Goal: Information Seeking & Learning: Learn about a topic

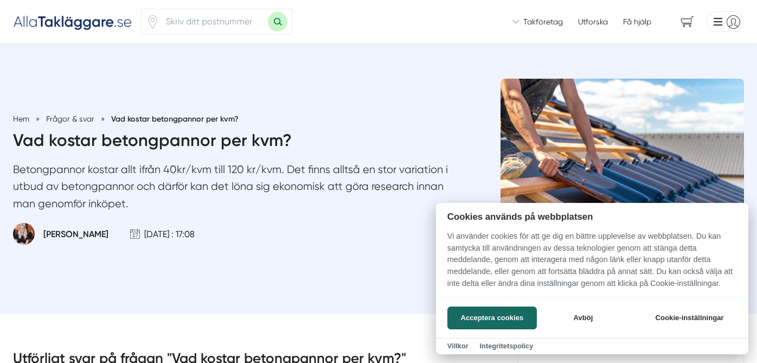
drag, startPoint x: 249, startPoint y: 164, endPoint x: 287, endPoint y: 164, distance: 38.5
click at [286, 164] on div at bounding box center [378, 181] width 757 height 363
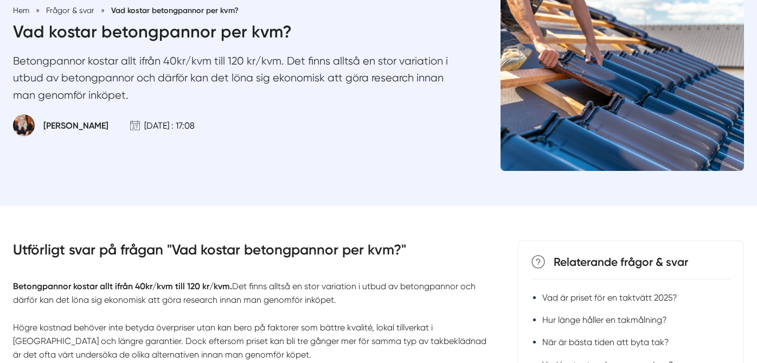
scroll to position [163, 0]
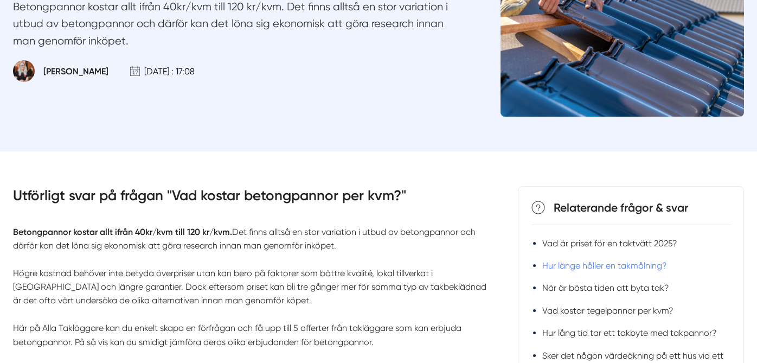
click at [593, 266] on link "Hur länge håller en takmålning?" at bounding box center [604, 265] width 125 height 10
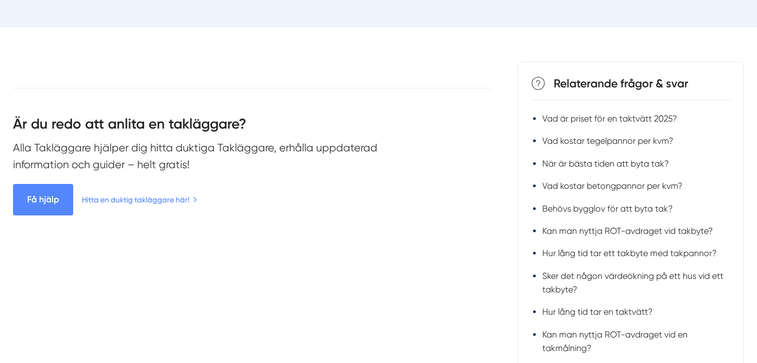
scroll to position [270, 0]
click at [606, 138] on link "Vad kostar tegelpannor per kvm?" at bounding box center [607, 140] width 131 height 10
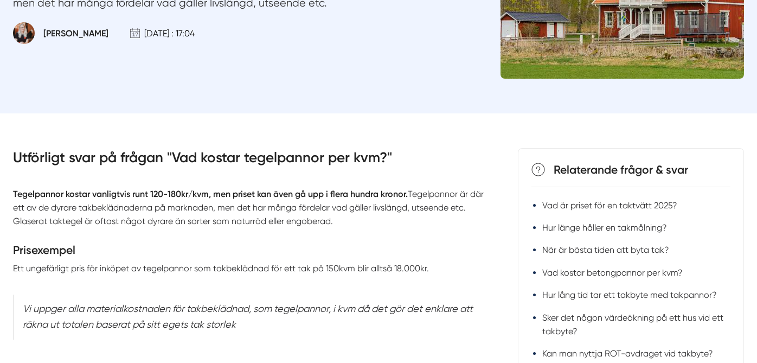
scroll to position [270, 0]
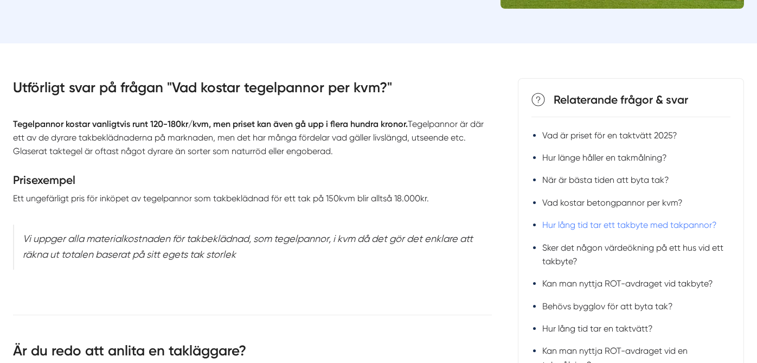
click at [591, 225] on link "Hur lång tid tar ett takbyte med takpannor?" at bounding box center [629, 225] width 175 height 10
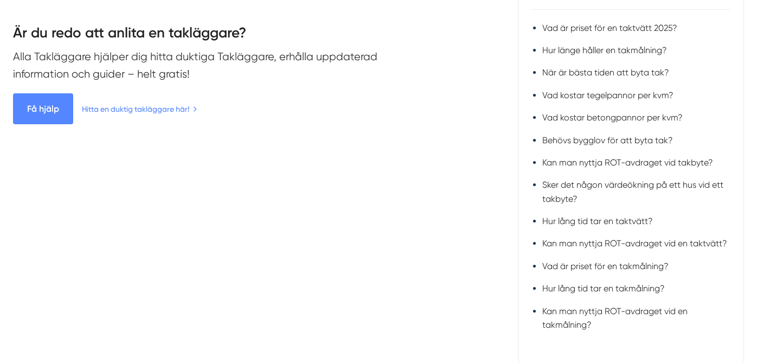
scroll to position [379, 0]
